Goal: Task Accomplishment & Management: Manage account settings

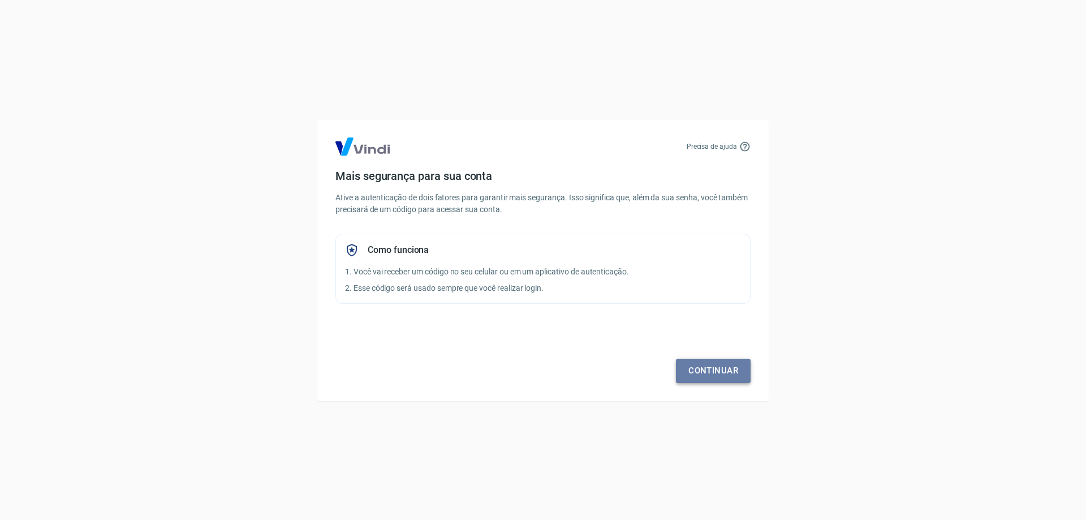
click at [706, 367] on link "Continuar" at bounding box center [713, 371] width 75 height 24
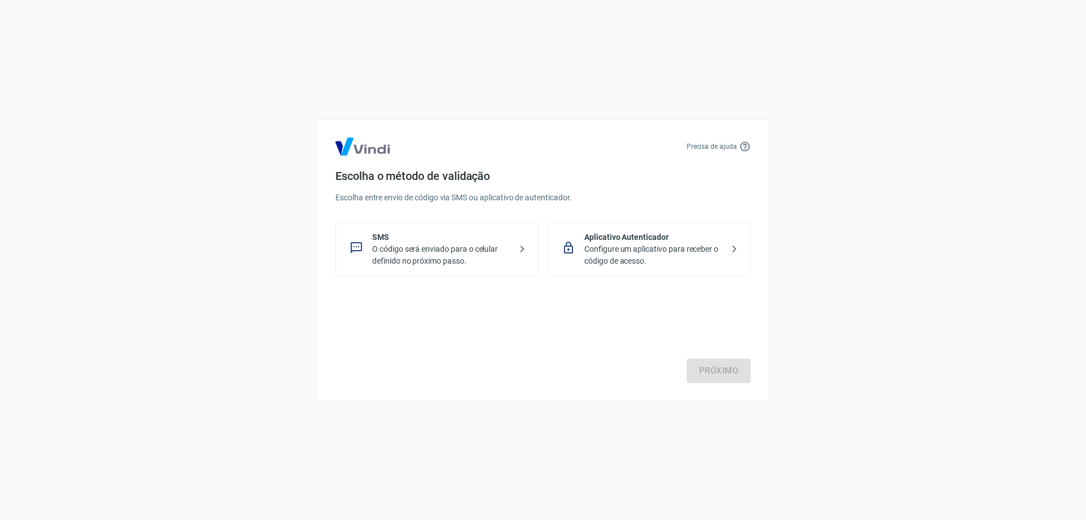
click at [691, 249] on p "Configure um aplicativo para receber o código de acesso." at bounding box center [654, 255] width 139 height 24
click at [434, 255] on p "O código será enviado para o celular definido no próximo passo." at bounding box center [441, 255] width 139 height 24
click at [671, 254] on p "Configure um aplicativo para receber o código de acesso." at bounding box center [654, 255] width 139 height 24
click at [474, 252] on p "O código será enviado para o celular definido no próximo passo." at bounding box center [441, 255] width 139 height 24
click at [708, 371] on link "Próximo" at bounding box center [719, 371] width 64 height 24
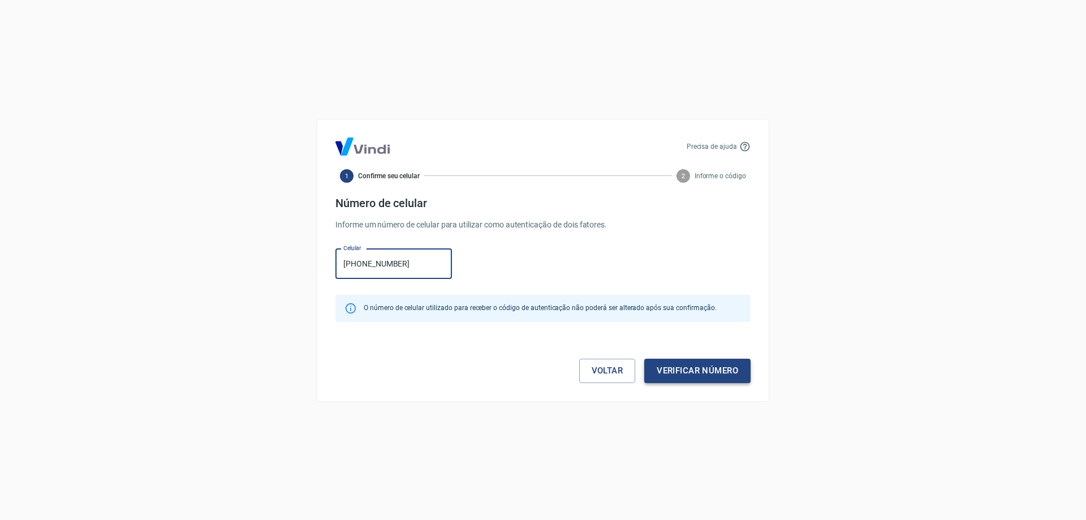
type input "[PHONE_NUMBER]"
click at [696, 367] on button "Verificar número" at bounding box center [698, 371] width 106 height 24
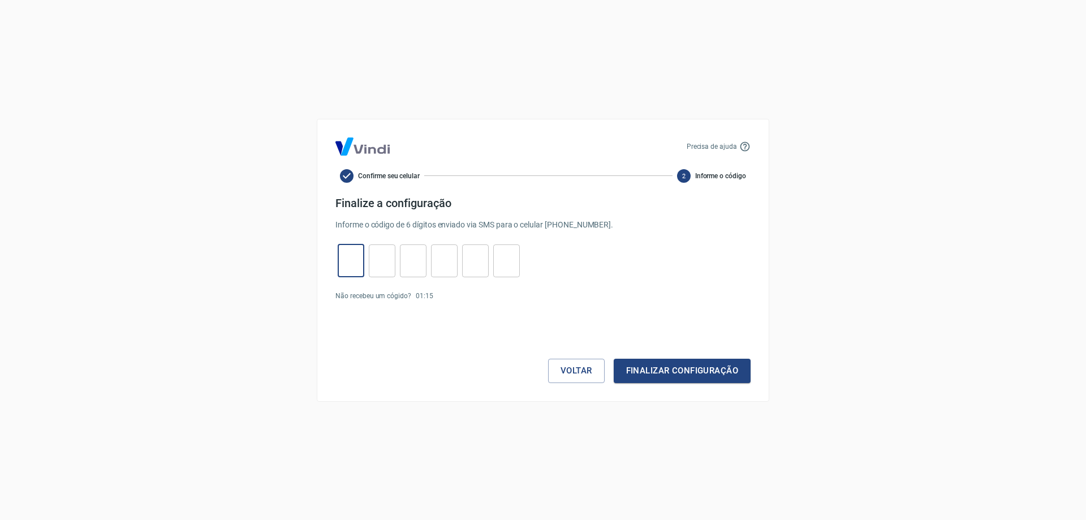
click at [351, 267] on input "tel" at bounding box center [351, 260] width 27 height 24
type input "8"
type input "1"
type input "0"
type input "8"
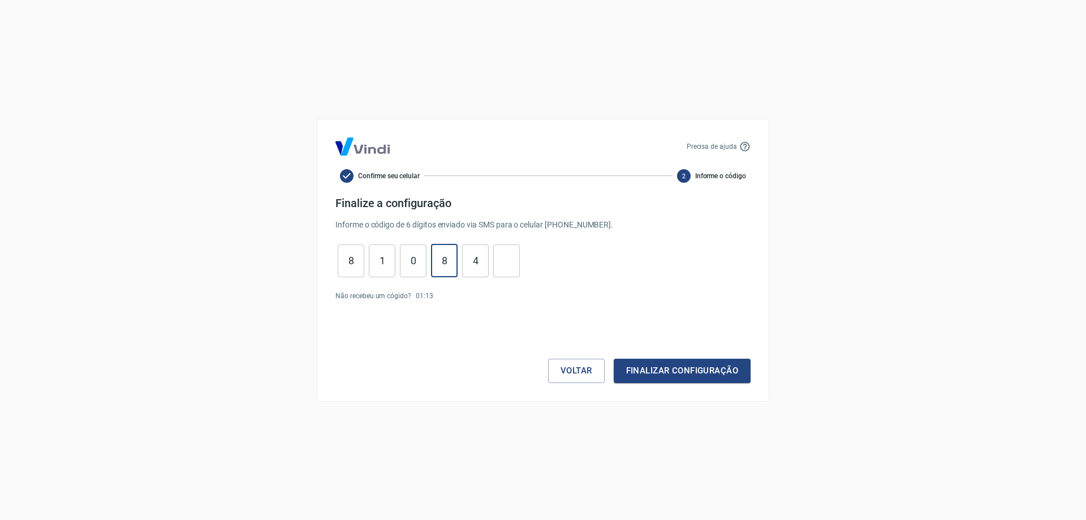
type input "4"
click at [692, 362] on button "Finalizar configuração" at bounding box center [682, 371] width 137 height 24
drag, startPoint x: 467, startPoint y: 264, endPoint x: 339, endPoint y: 259, distance: 128.6
click at [339, 259] on div "8 ​ 1 ​ 0 ​ 8 ​ 4 ​ 5 ​" at bounding box center [429, 260] width 187 height 33
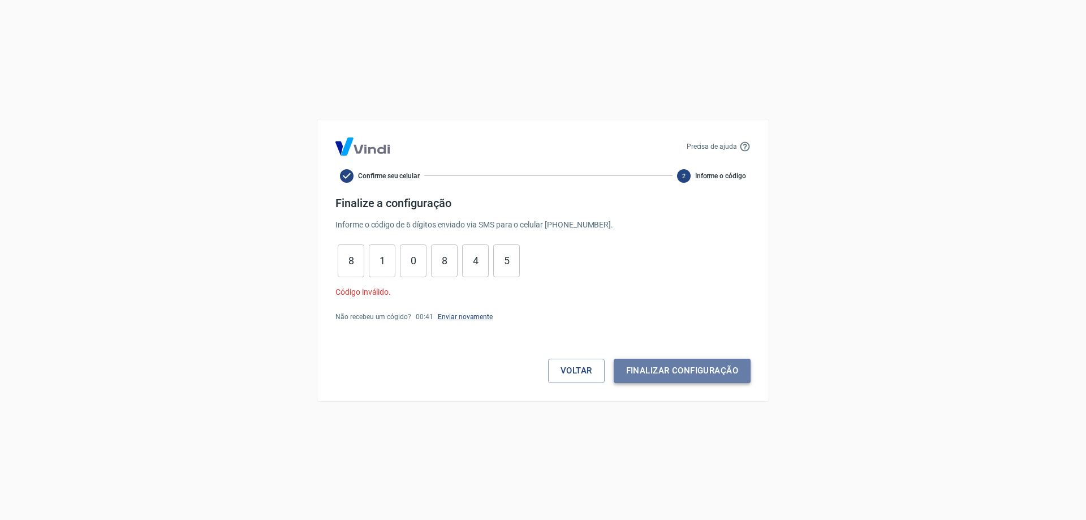
click at [672, 365] on button "Finalizar configuração" at bounding box center [682, 371] width 137 height 24
type input "5"
click at [481, 265] on input "4" at bounding box center [475, 260] width 27 height 24
type input "4"
click at [454, 259] on input "8" at bounding box center [444, 260] width 27 height 24
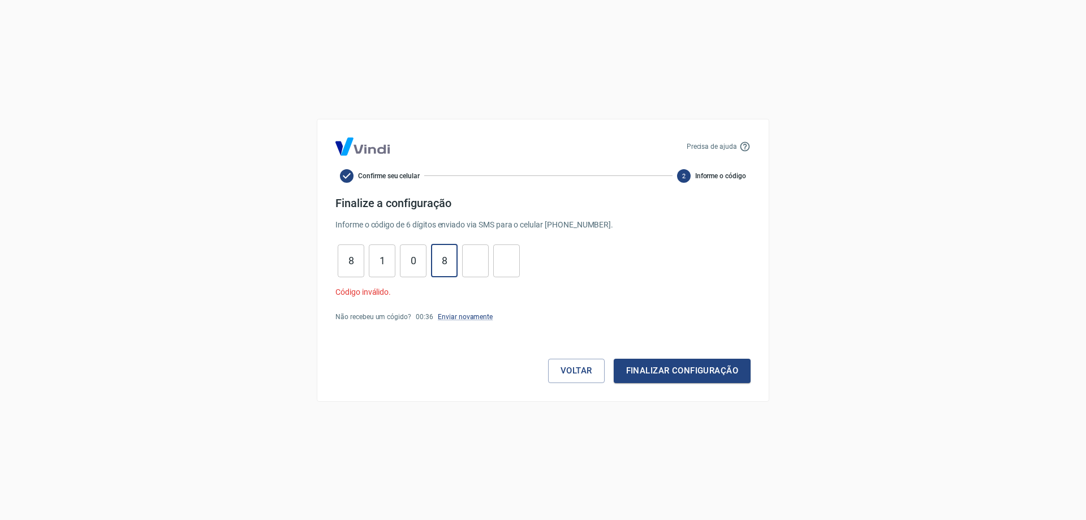
type input "8"
click at [429, 259] on div "8 ​ 1 ​ 0 ​ ​ ​ ​" at bounding box center [429, 260] width 187 height 33
click at [419, 259] on input "0" at bounding box center [413, 260] width 27 height 24
type input "0"
click at [390, 259] on input "1" at bounding box center [382, 260] width 27 height 24
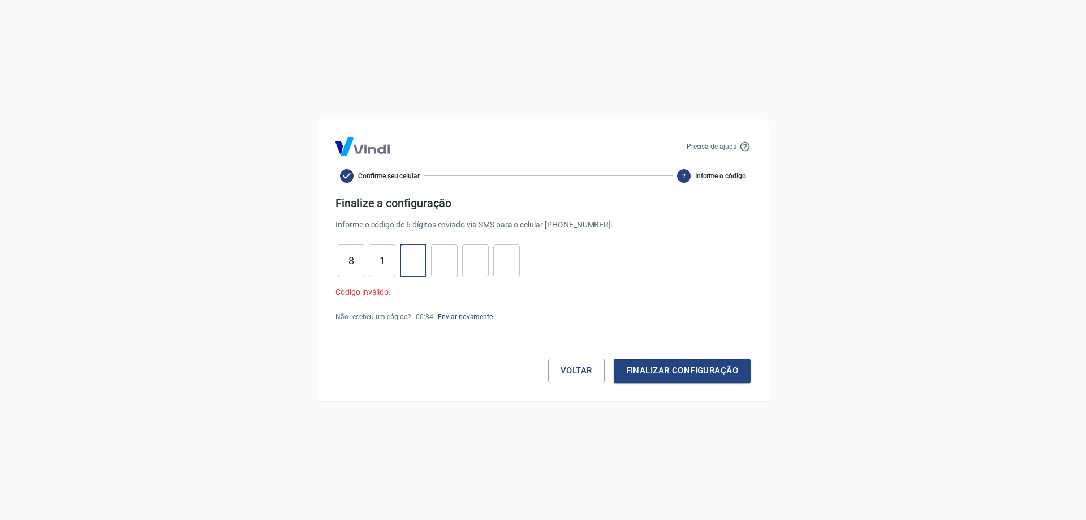
type input "1"
click at [353, 259] on input "8" at bounding box center [351, 260] width 27 height 24
type input "8"
click at [461, 315] on link "Enviar novamente" at bounding box center [465, 317] width 55 height 8
click at [351, 257] on input "tel" at bounding box center [351, 260] width 27 height 24
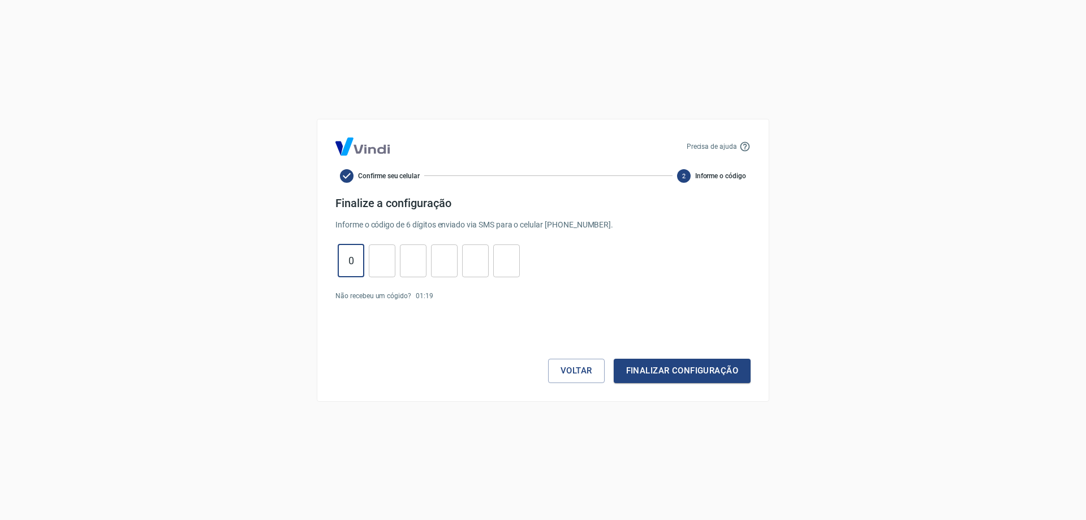
type input "0"
type input "6"
type input "0"
type input "2"
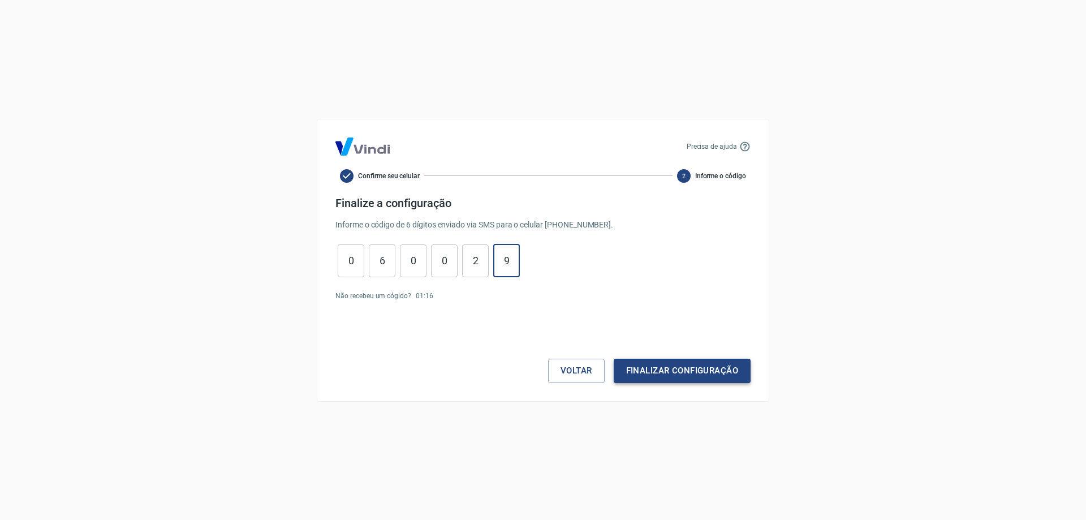
type input "9"
click at [722, 365] on button "Finalizar configuração" at bounding box center [682, 371] width 137 height 24
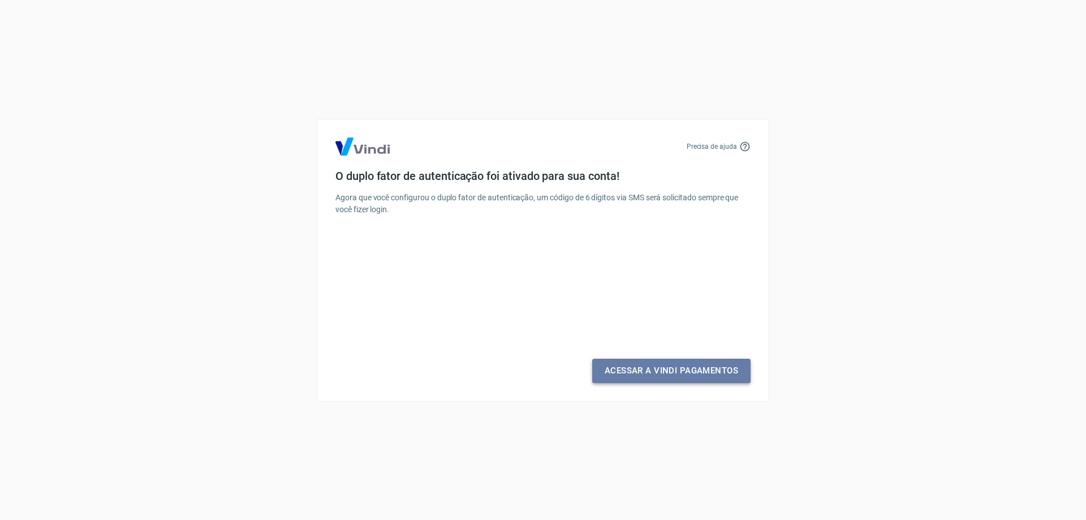
click at [661, 370] on link "Acessar a Vindi Pagamentos" at bounding box center [671, 371] width 158 height 24
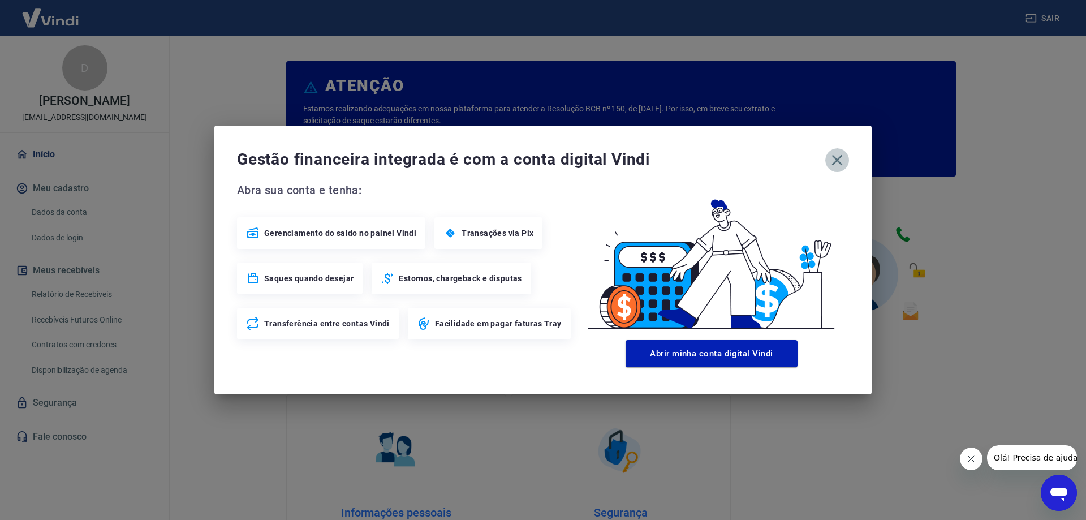
click at [839, 158] on icon "button" at bounding box center [837, 160] width 18 height 18
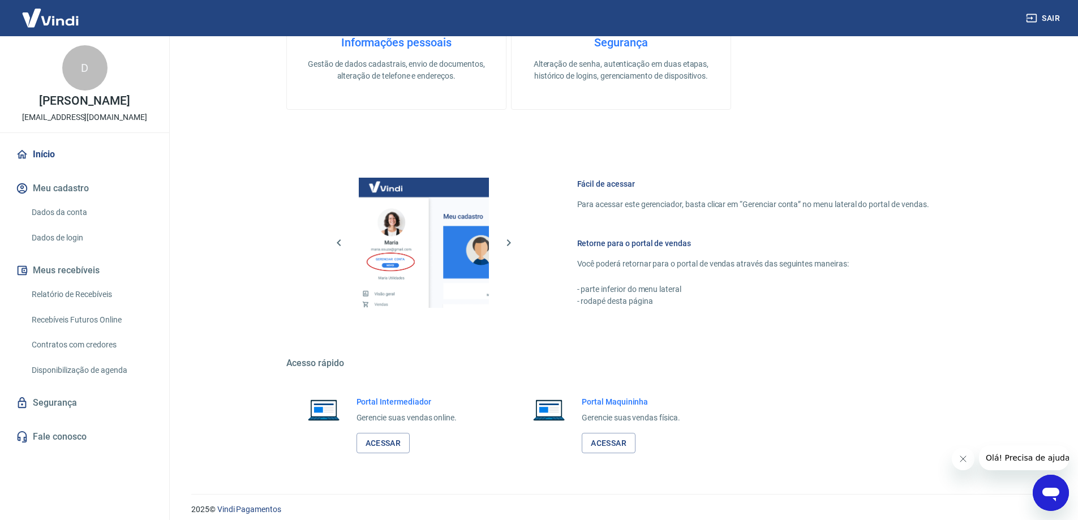
scroll to position [479, 0]
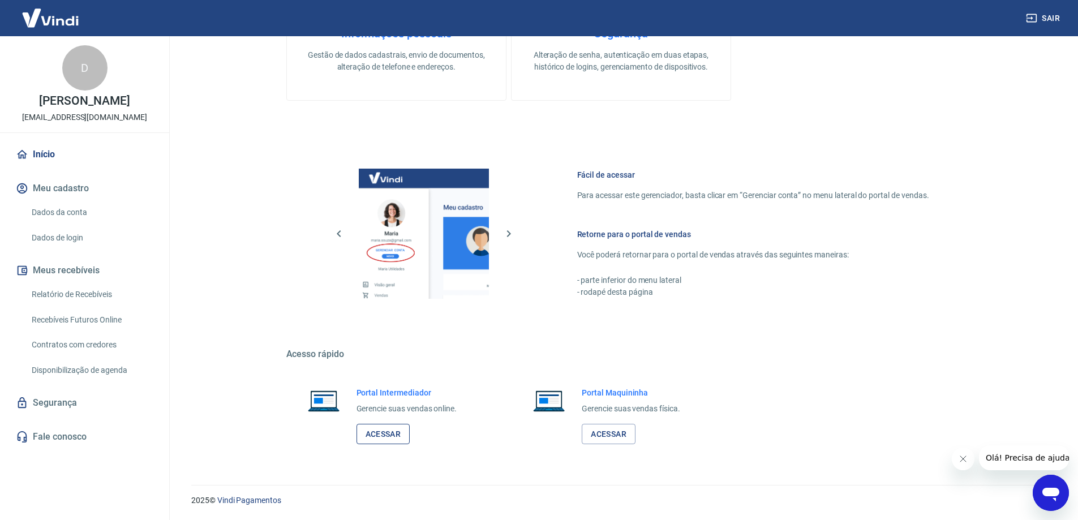
click at [393, 440] on link "Acessar" at bounding box center [383, 434] width 54 height 21
